Goal: Task Accomplishment & Management: Manage account settings

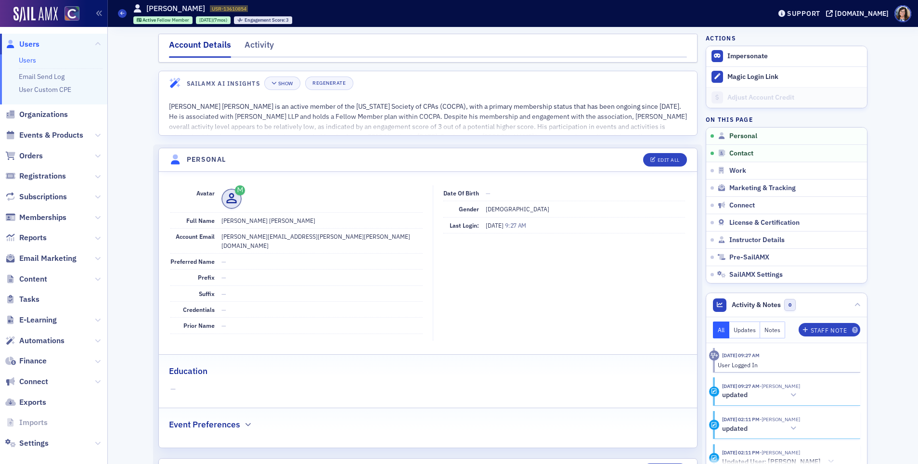
click at [27, 45] on span "Users" at bounding box center [29, 44] width 20 height 11
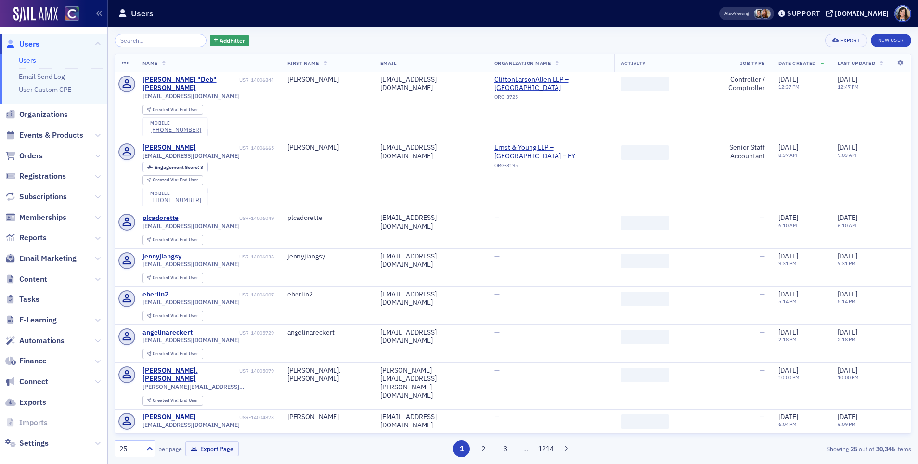
click at [158, 41] on input "search" at bounding box center [161, 40] width 92 height 13
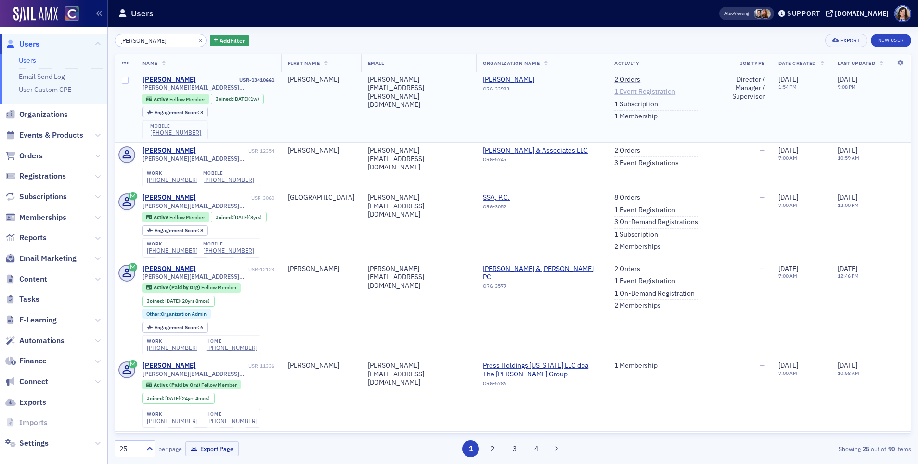
type input "melissa nakagama"
click at [628, 91] on link "1 Event Registration" at bounding box center [644, 92] width 61 height 9
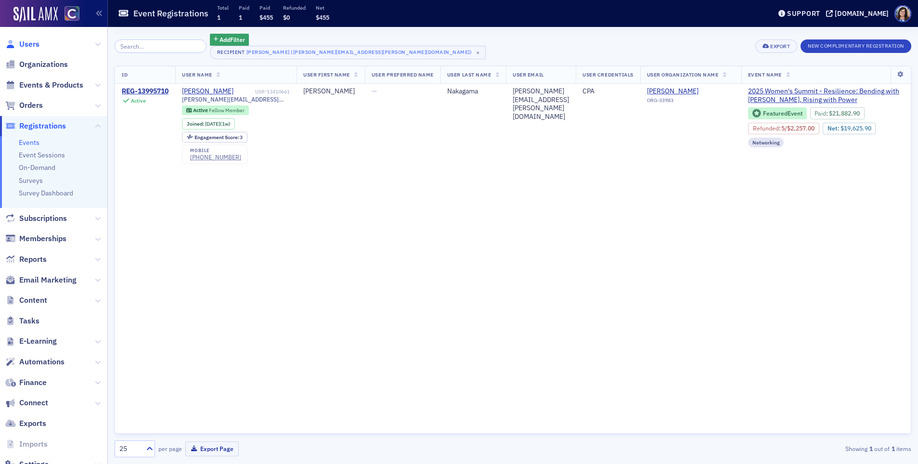
click at [25, 41] on span "Users" at bounding box center [29, 44] width 20 height 11
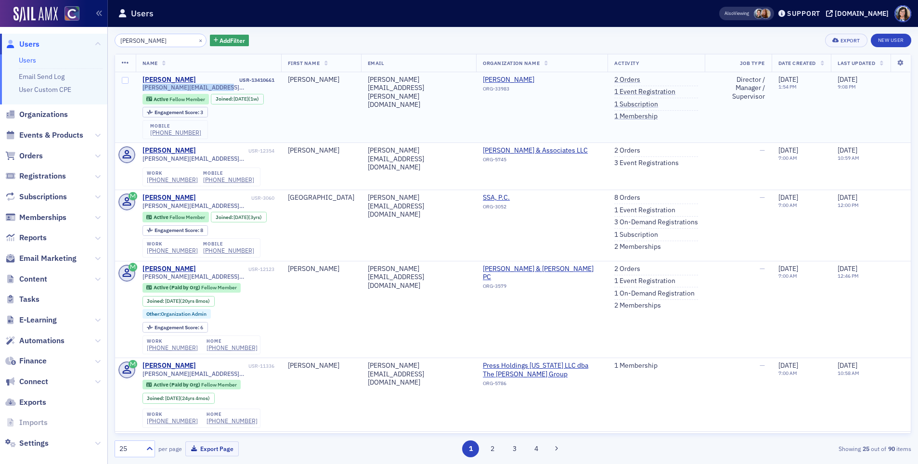
drag, startPoint x: 204, startPoint y: 88, endPoint x: 139, endPoint y: 90, distance: 65.5
click at [139, 91] on td "Melissa Nakagama USR-13410661 melissa.nakagama@btcpa.net Active Fellow Member J…" at bounding box center [208, 107] width 145 height 71
copy span "[PERSON_NAME][EMAIL_ADDRESS][PERSON_NAME][DOMAIN_NAME]"
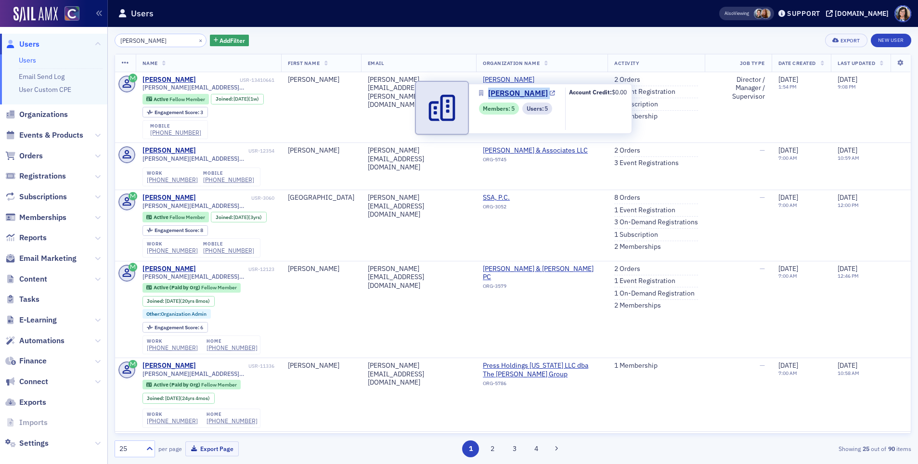
drag, startPoint x: 483, startPoint y: 102, endPoint x: 486, endPoint y: 96, distance: 6.0
click at [486, 95] on div "Bennett Thrasher Members : 5 Users : 5" at bounding box center [517, 109] width 76 height 42
copy link "[PERSON_NAME]"
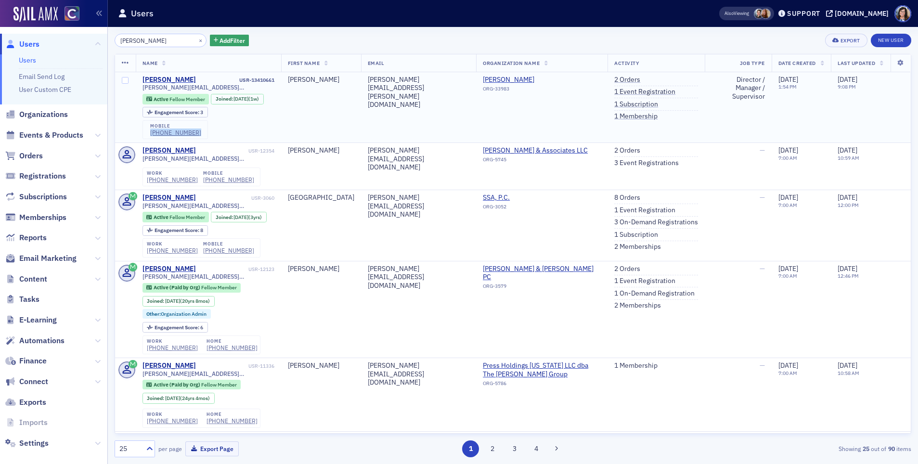
drag, startPoint x: 195, startPoint y: 132, endPoint x: 148, endPoint y: 135, distance: 46.3
click at [148, 135] on div "mobile (310) 237-3250" at bounding box center [175, 129] width 65 height 19
copy div "[PHONE_NUMBER]"
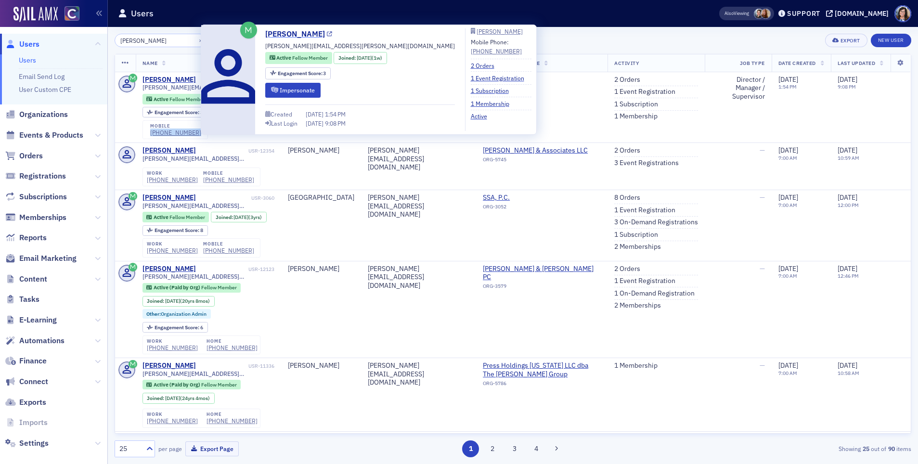
click at [332, 35] on icon at bounding box center [329, 34] width 5 height 5
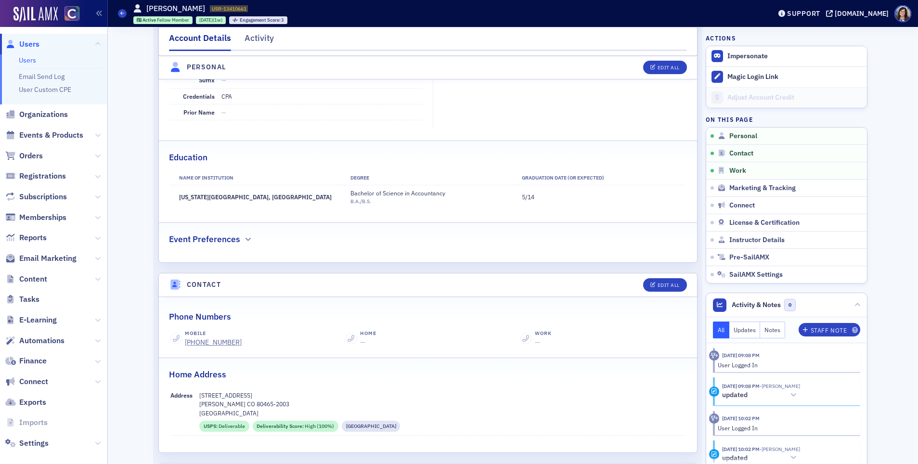
scroll to position [205, 0]
click at [740, 191] on span "Marketing & Tracking" at bounding box center [763, 188] width 66 height 9
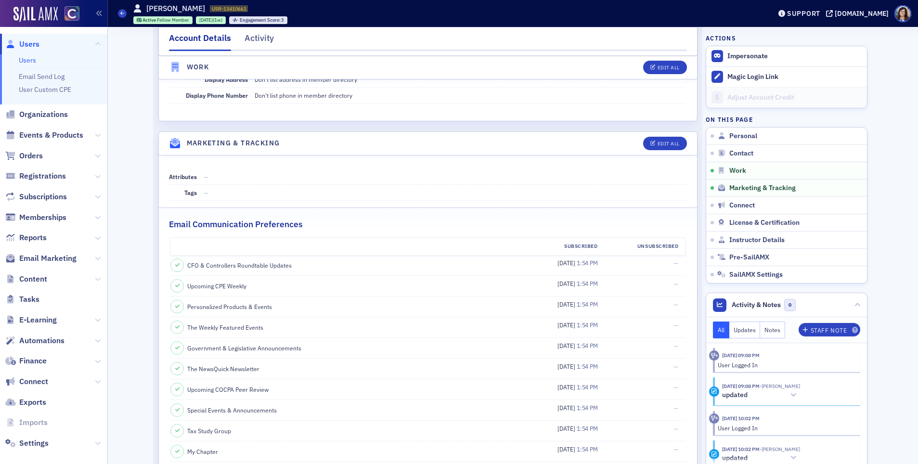
scroll to position [1021, 0]
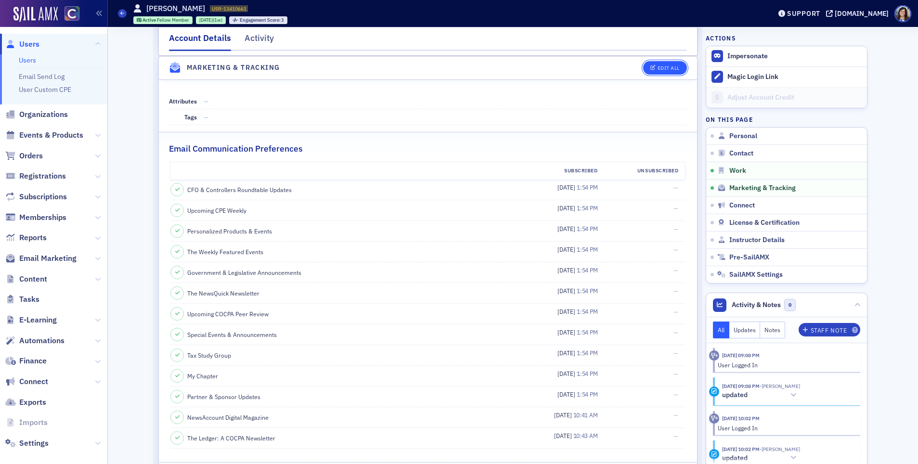
click at [662, 67] on div "Edit All" at bounding box center [669, 67] width 22 height 5
select select "US"
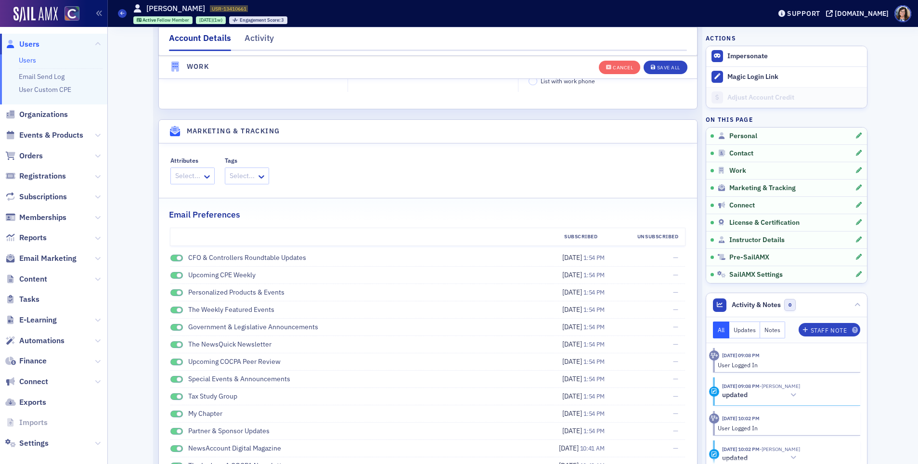
scroll to position [1342, 0]
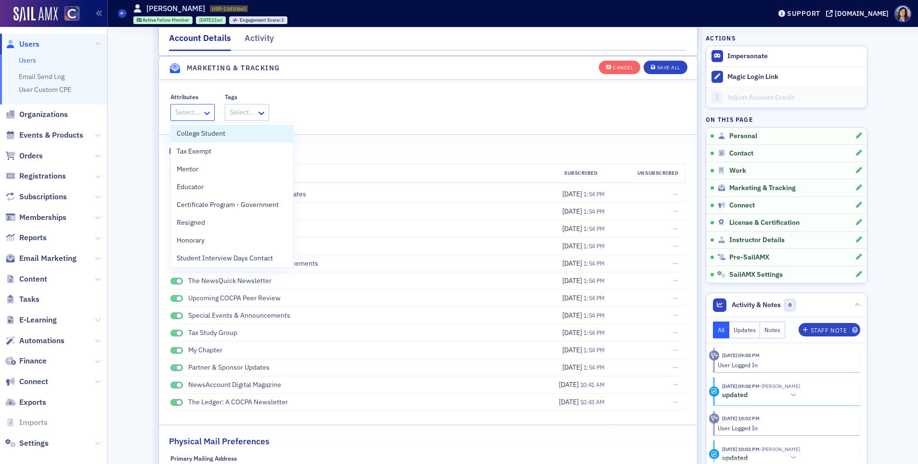
click at [206, 114] on icon at bounding box center [207, 113] width 6 height 3
click at [205, 171] on div "Mentor" at bounding box center [232, 169] width 111 height 10
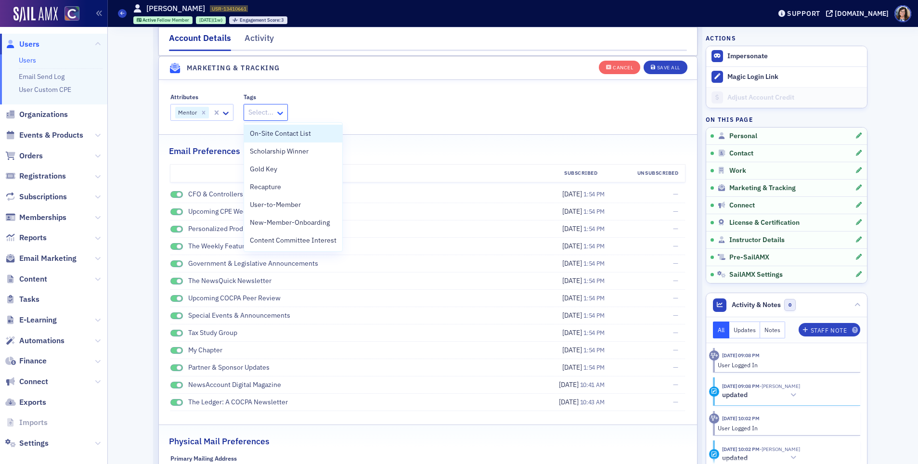
click at [278, 113] on icon at bounding box center [280, 113] width 6 height 3
click at [430, 91] on fieldset "Attributes Mentor Tags On-Site Contact List, 1 of 7. 7 results available. Use U…" at bounding box center [428, 105] width 538 height 44
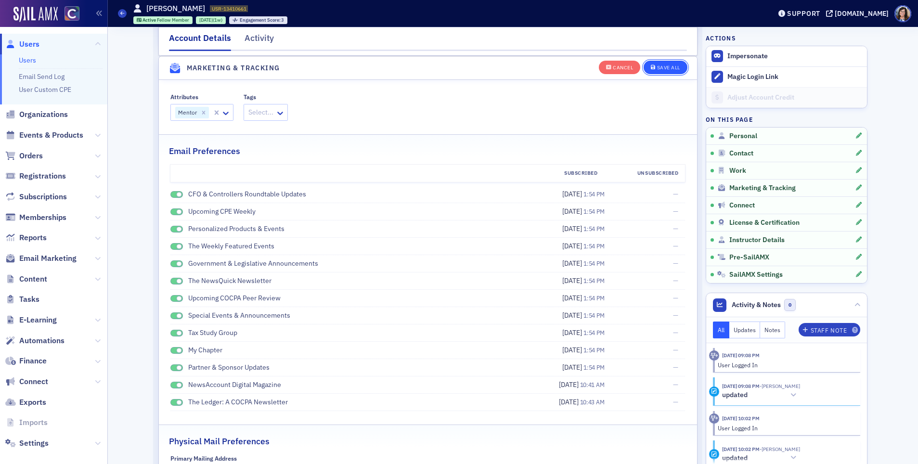
click at [669, 69] on div "Save All" at bounding box center [668, 67] width 23 height 5
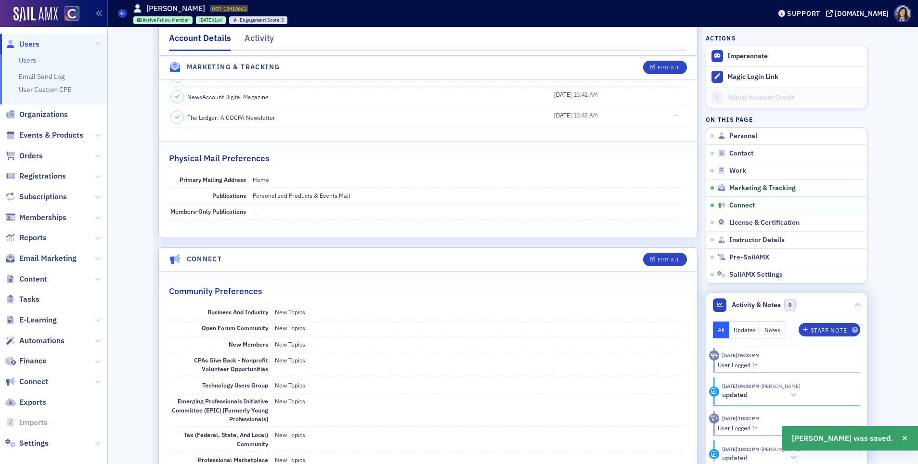
click at [775, 334] on button "Notes" at bounding box center [772, 330] width 25 height 17
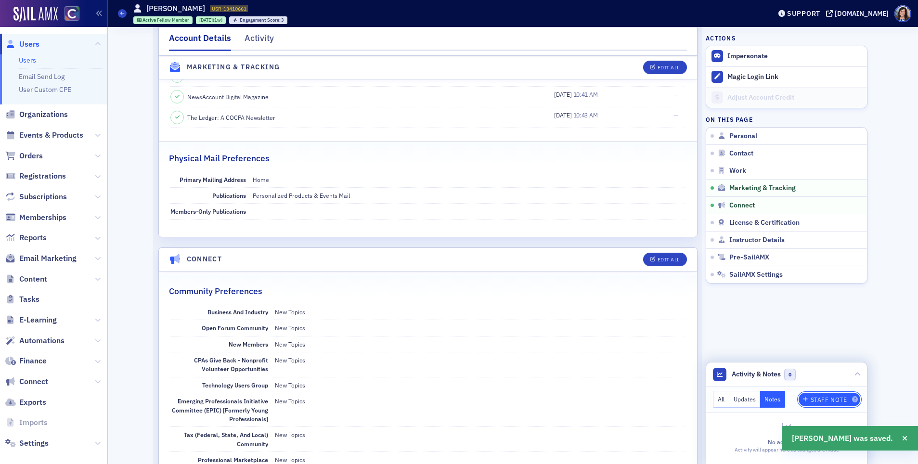
click at [827, 400] on div "Staff Note" at bounding box center [829, 399] width 37 height 5
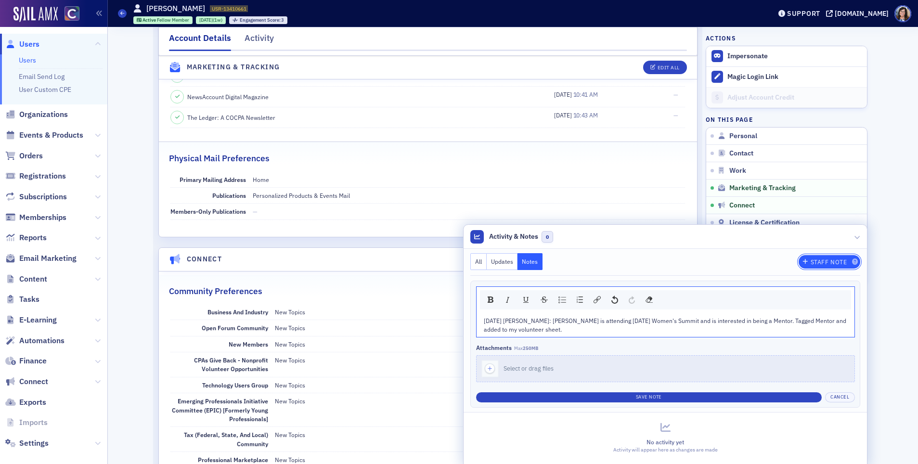
click at [819, 262] on div "Staff Note" at bounding box center [829, 262] width 37 height 5
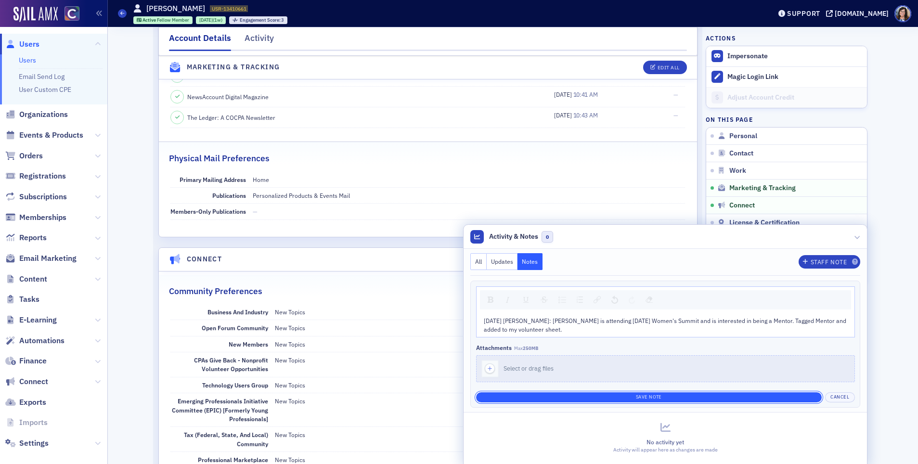
click at [663, 396] on button "Save Note" at bounding box center [649, 397] width 346 height 10
